Goal: Task Accomplishment & Management: Manage account settings

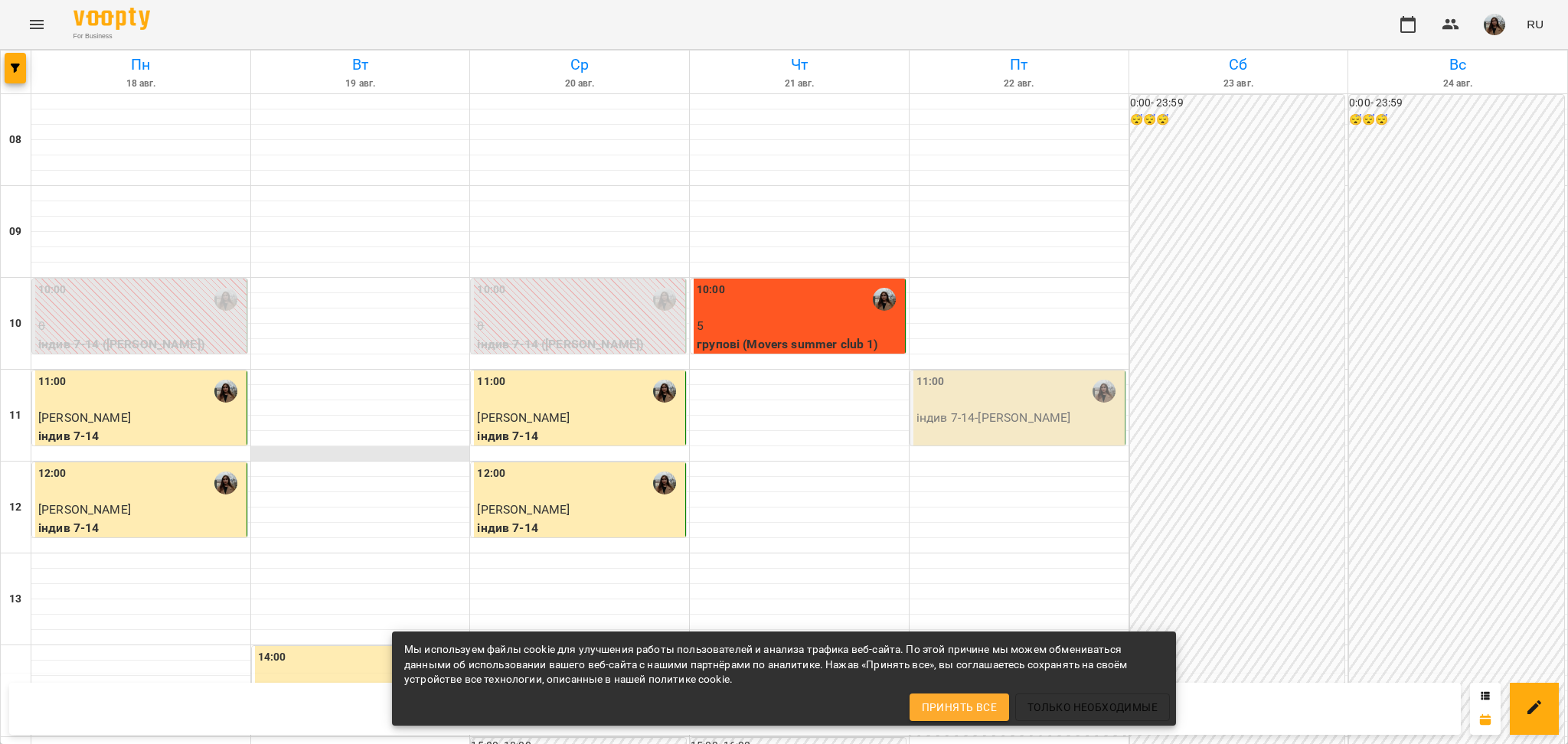
scroll to position [92, 0]
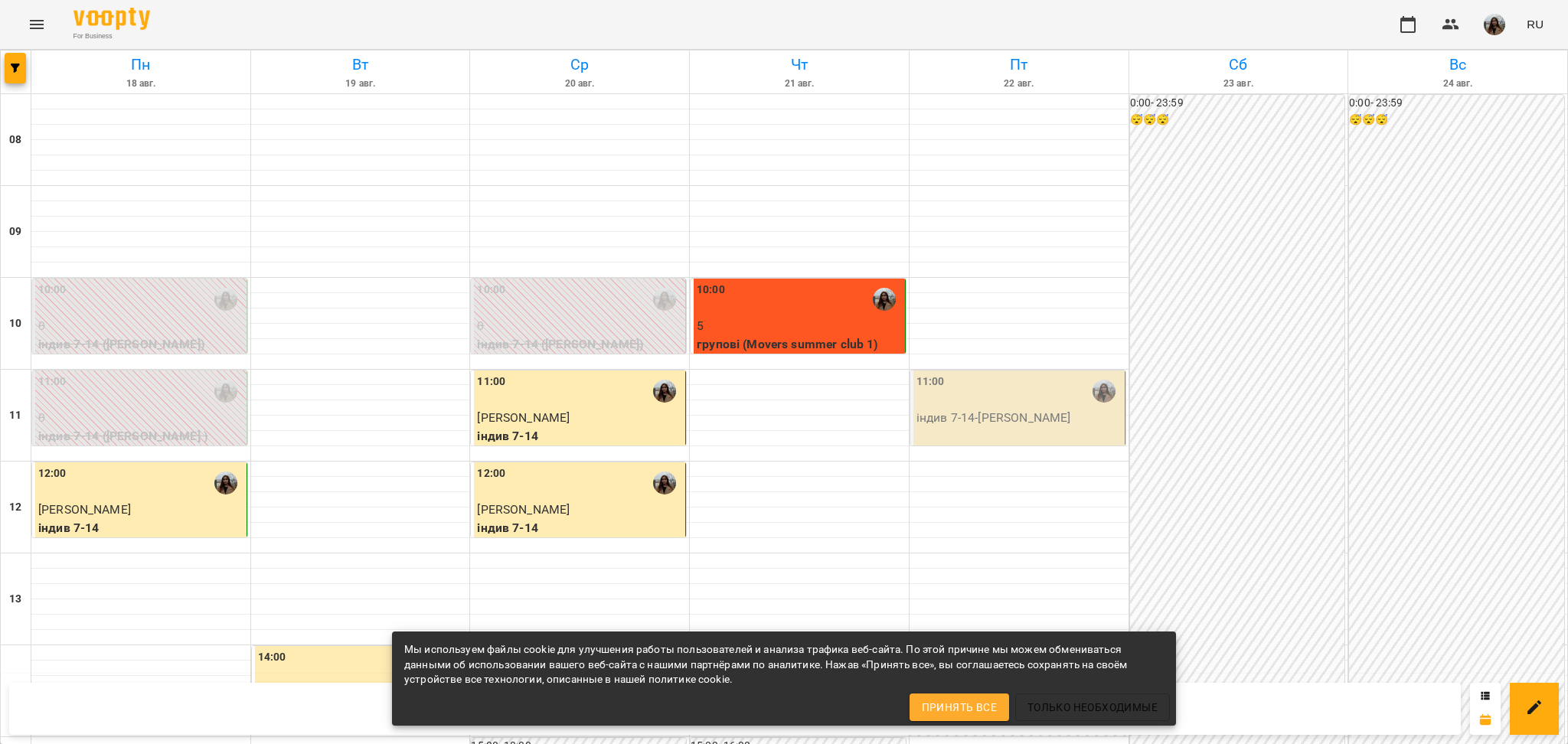
scroll to position [704, 0]
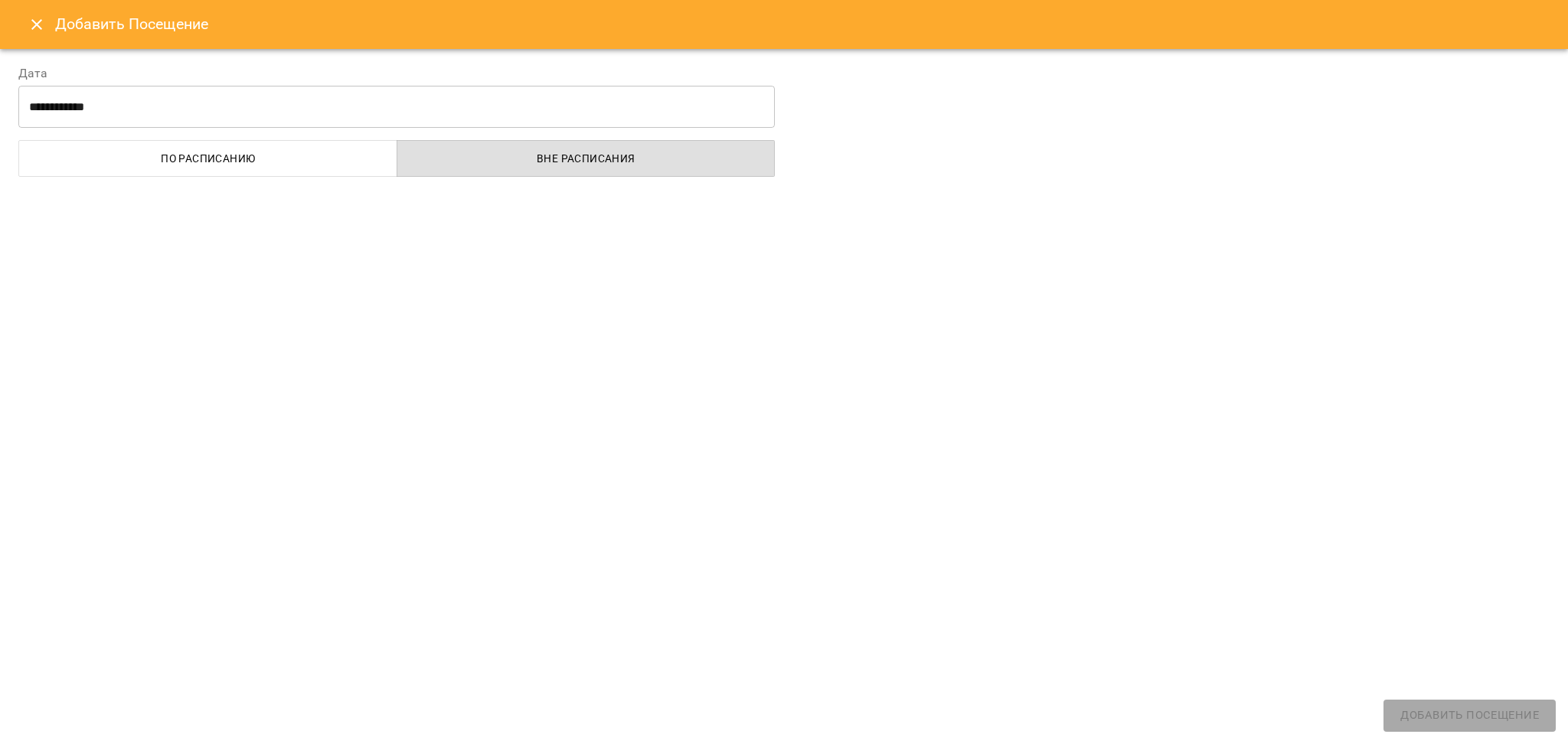
select select "**********"
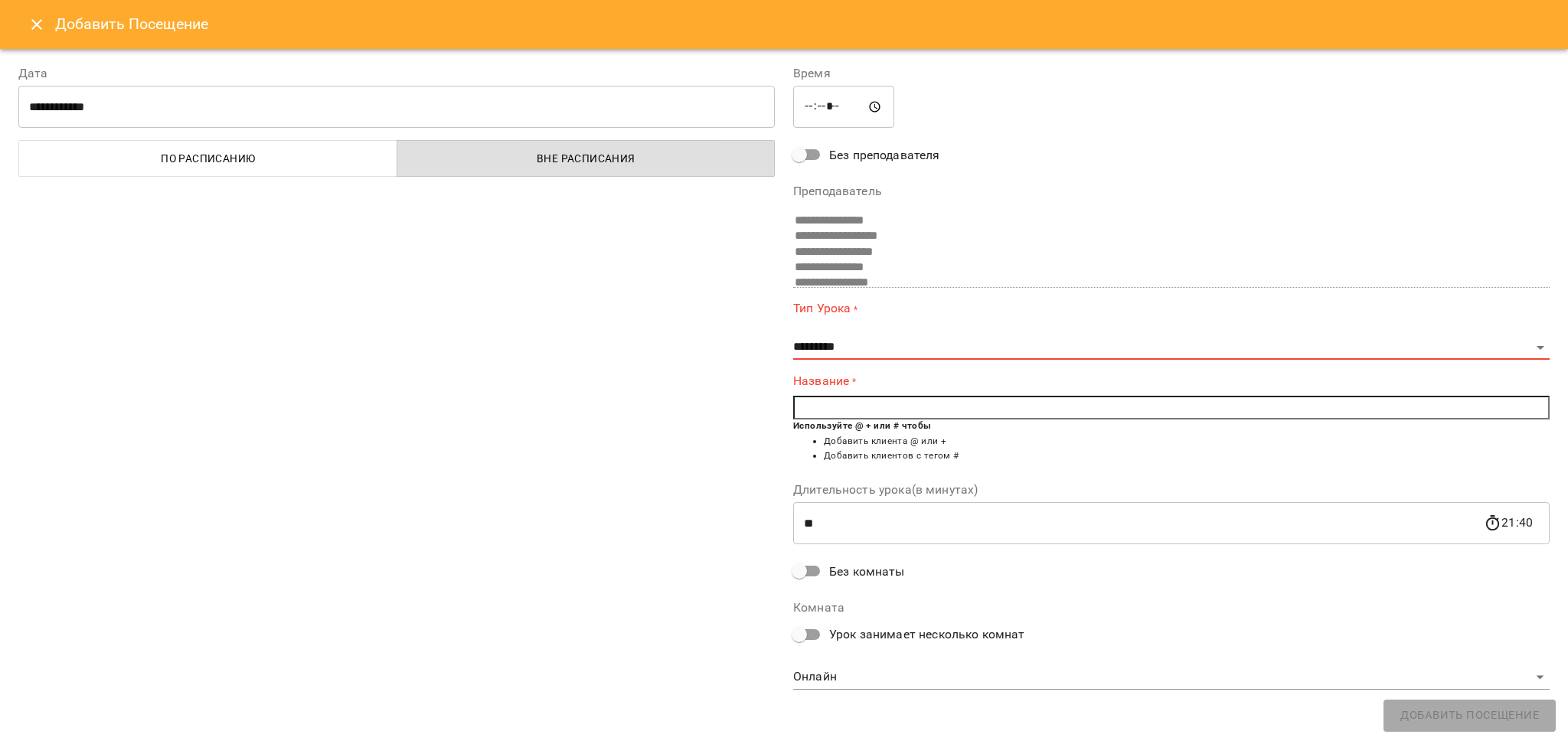
scroll to position [0, 0]
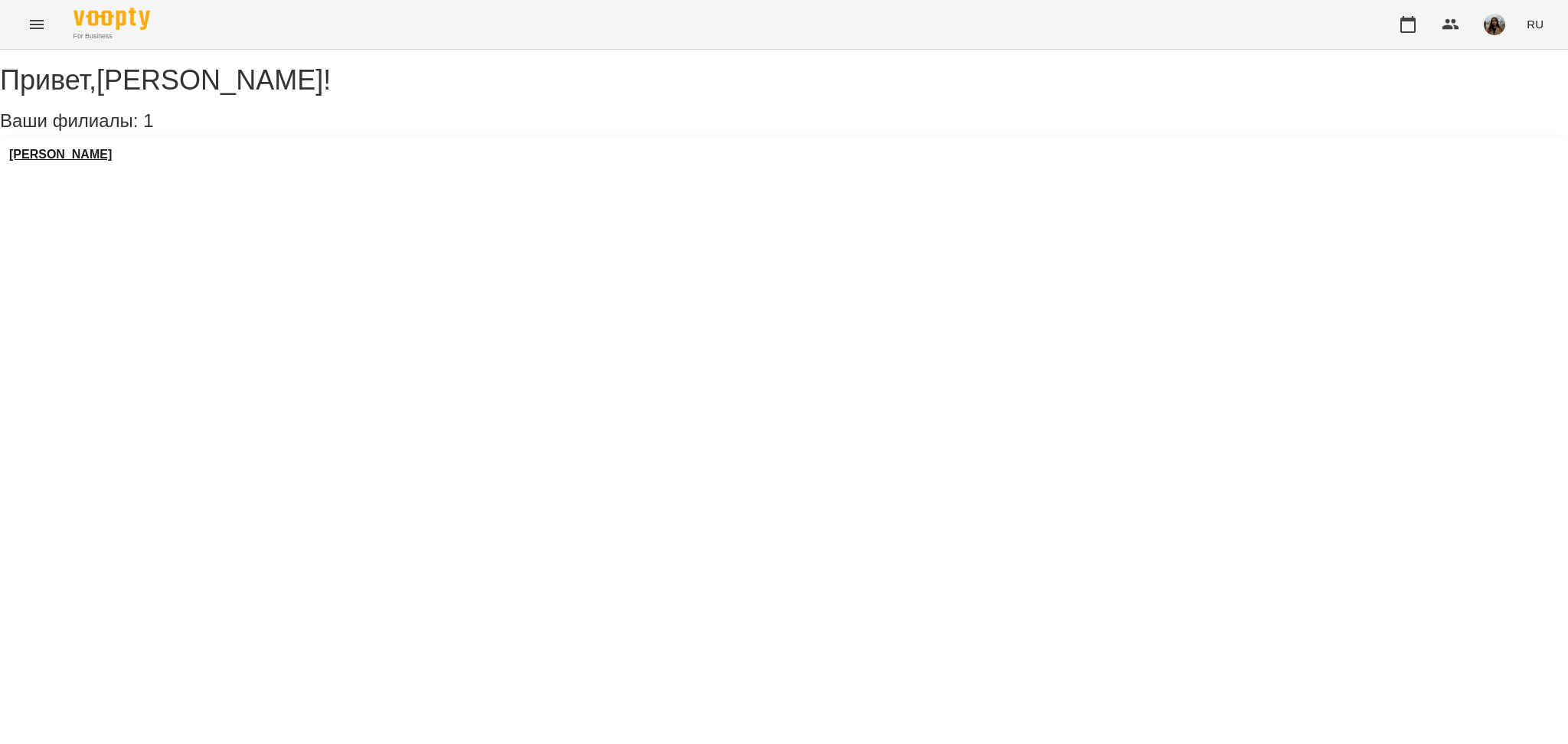
drag, startPoint x: 150, startPoint y: 170, endPoint x: 126, endPoint y: 166, distance: 24.3
click at [147, 170] on div "Бондаренко Андрій" at bounding box center [784, 159] width 1568 height 41
click at [112, 162] on h3 "Бондаренко Андрій" at bounding box center [60, 155] width 103 height 14
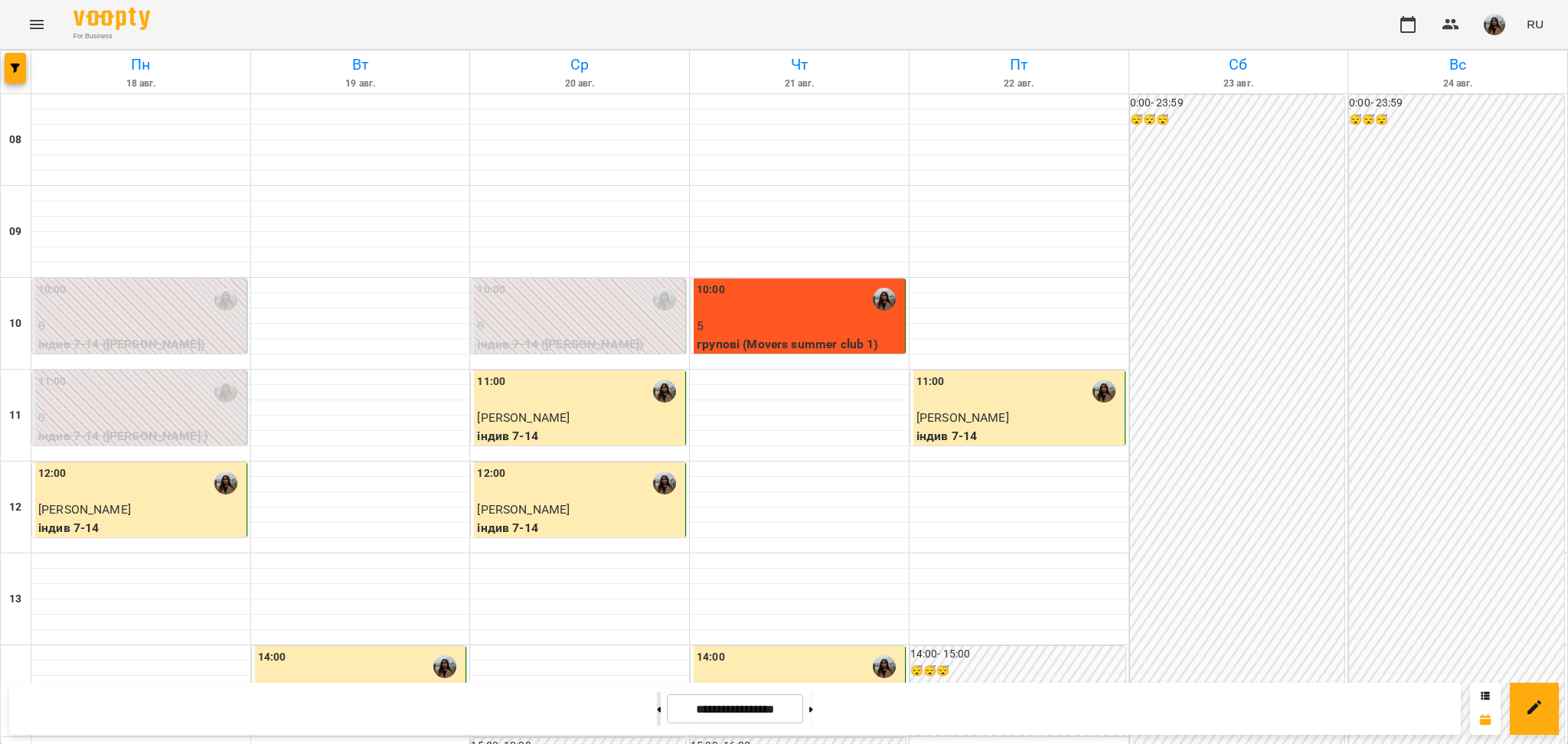
click at [657, 712] on button at bounding box center [659, 709] width 4 height 34
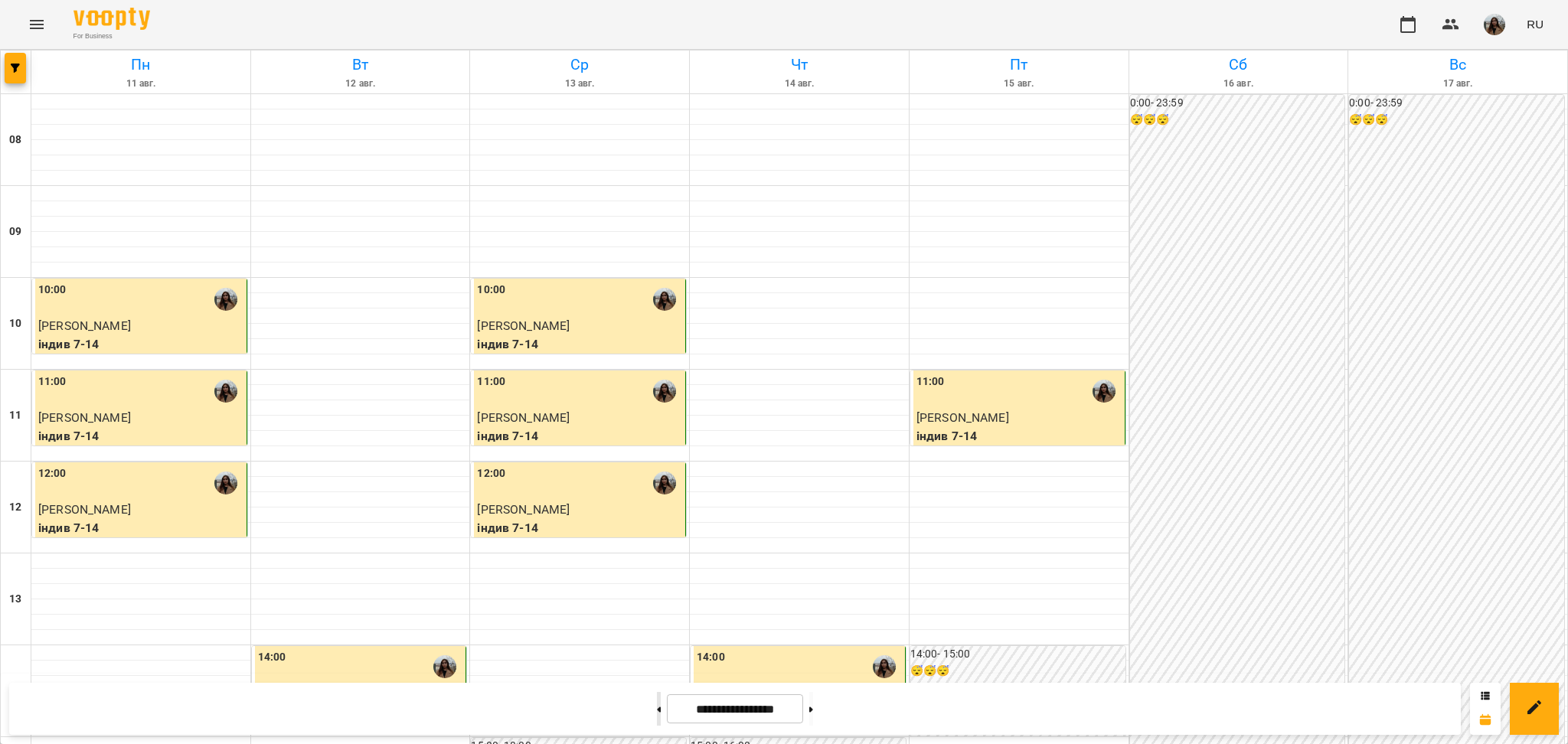
click at [657, 702] on button at bounding box center [659, 709] width 4 height 34
click at [813, 711] on button at bounding box center [811, 709] width 4 height 34
click at [813, 700] on button at bounding box center [811, 709] width 4 height 34
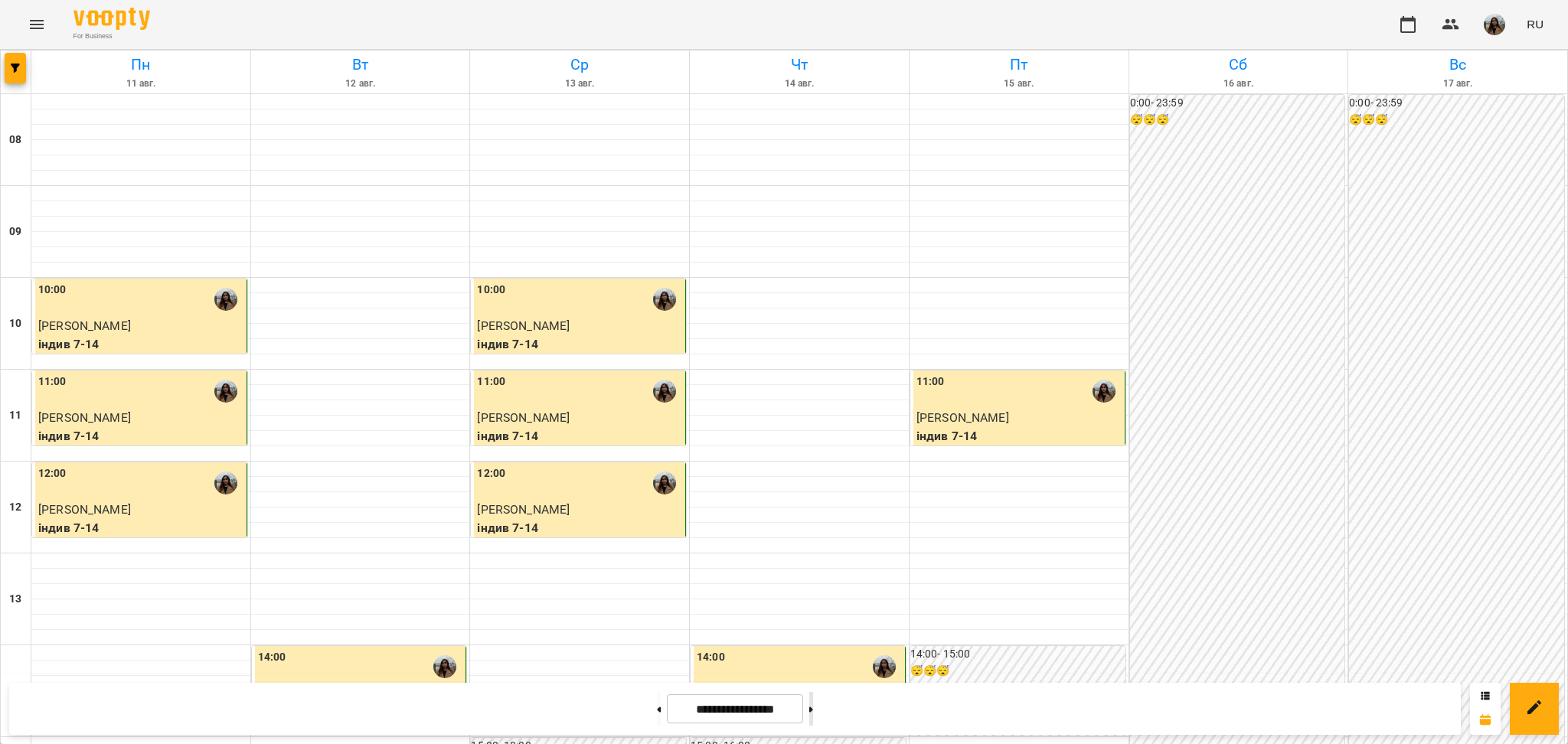
type input "**********"
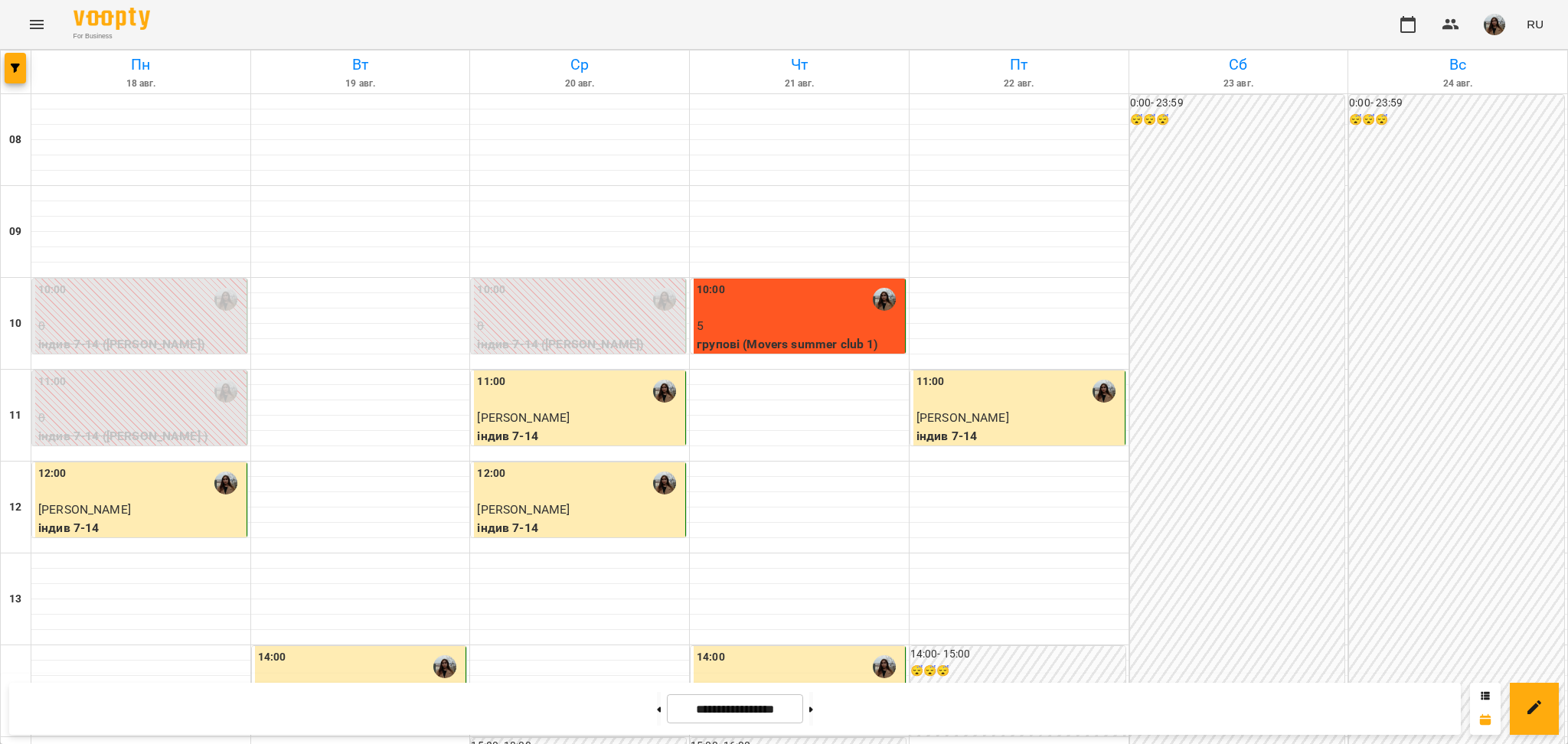
scroll to position [92, 0]
